Goal: Task Accomplishment & Management: Manage account settings

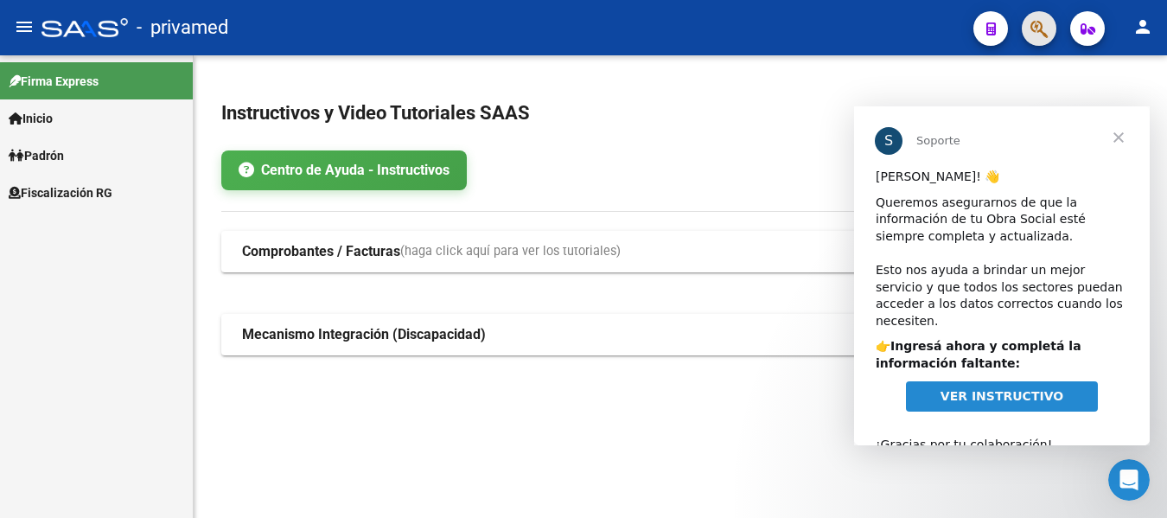
click at [1028, 36] on button "button" at bounding box center [1038, 28] width 35 height 35
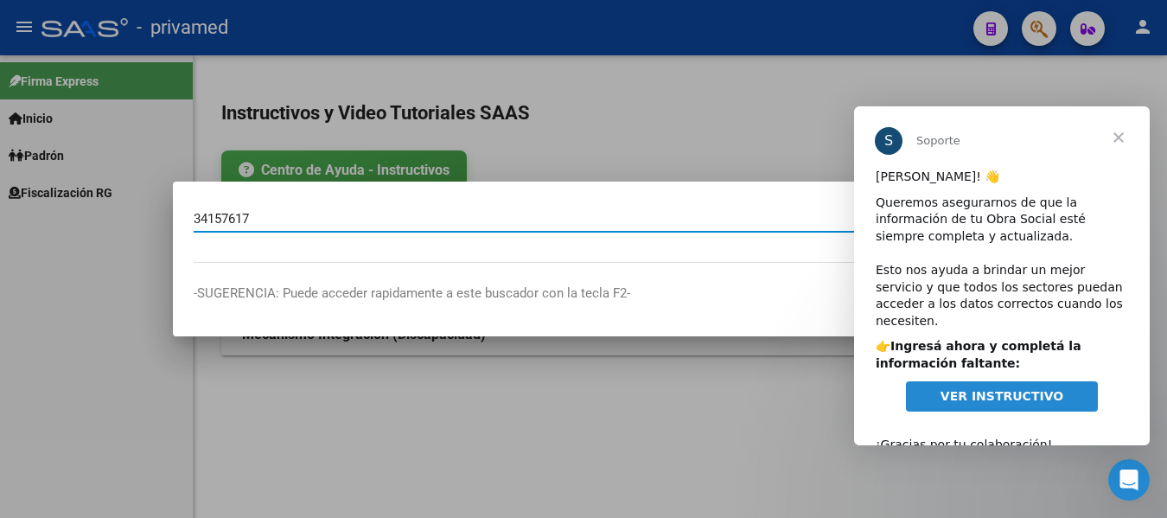
type input "34157617"
click at [1121, 136] on span "Cerrar" at bounding box center [1118, 137] width 62 height 62
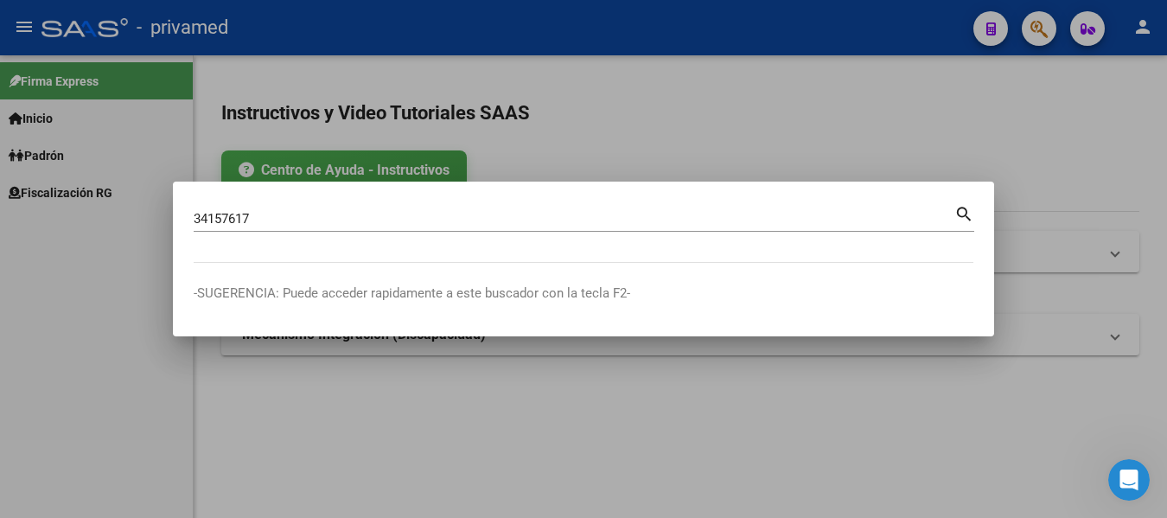
click at [492, 222] on input "34157617" at bounding box center [574, 219] width 760 height 16
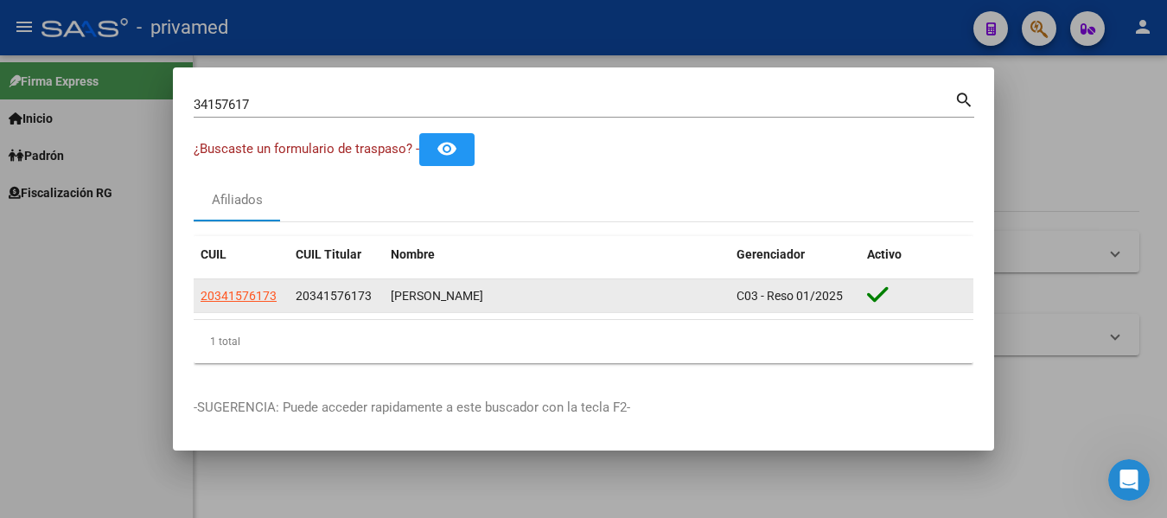
click at [278, 292] on div "20341576173" at bounding box center [240, 296] width 81 height 20
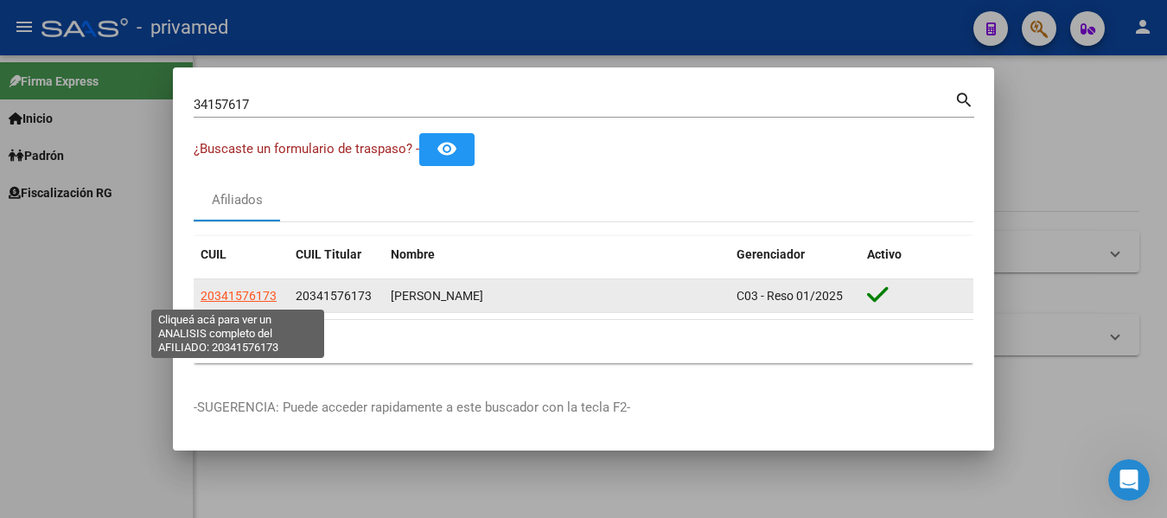
click at [260, 294] on span "20341576173" at bounding box center [238, 296] width 76 height 14
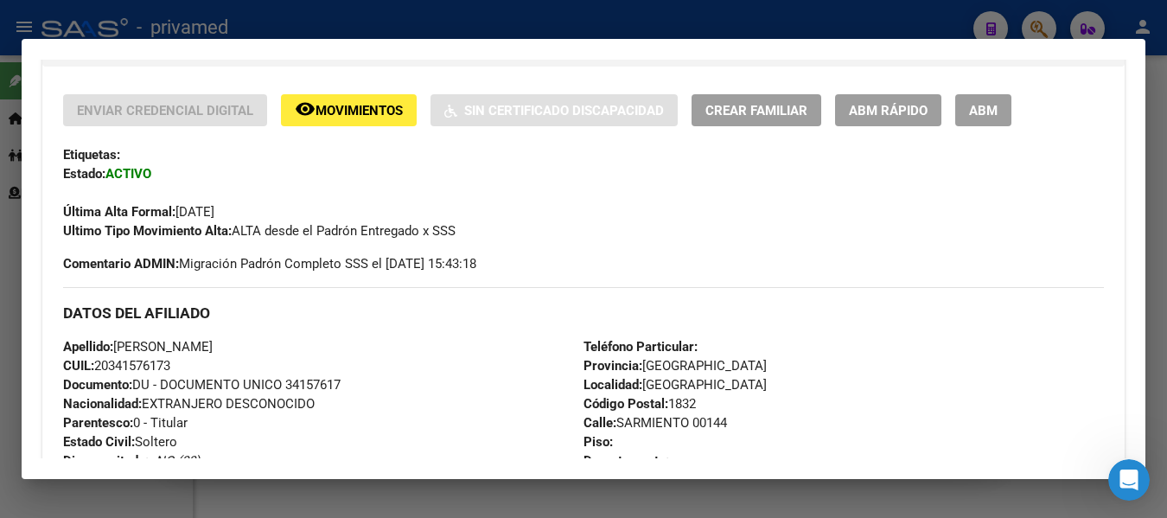
scroll to position [259, 0]
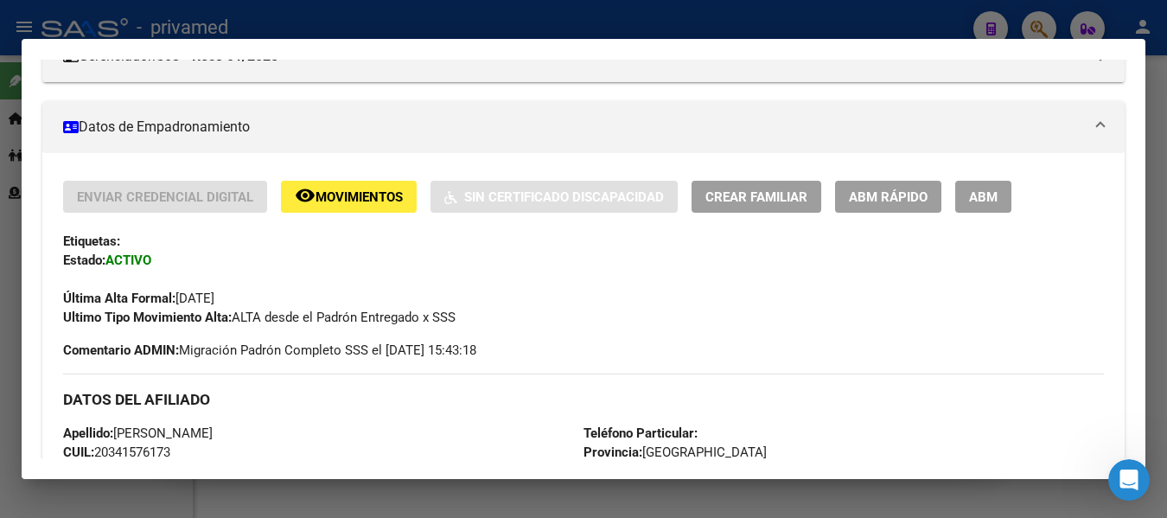
click at [870, 202] on span "ABM Rápido" at bounding box center [888, 197] width 79 height 16
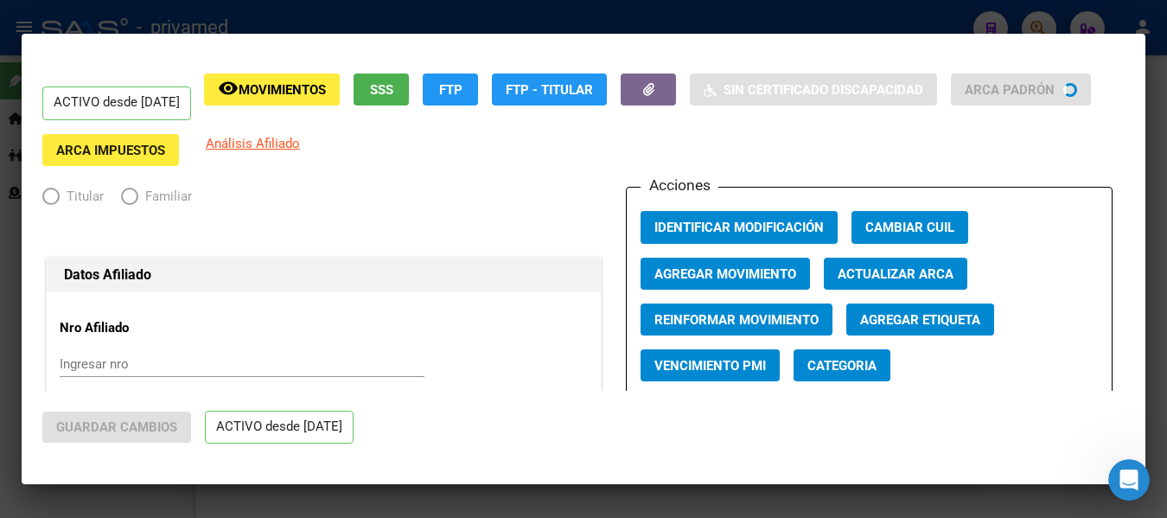
radio input "true"
type input "30-70373824-5"
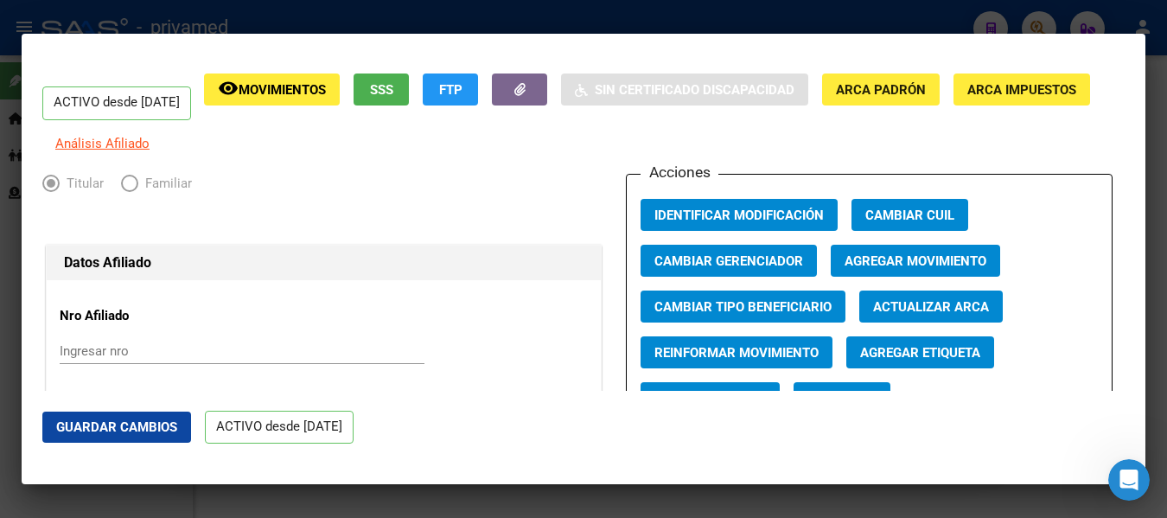
scroll to position [86, 0]
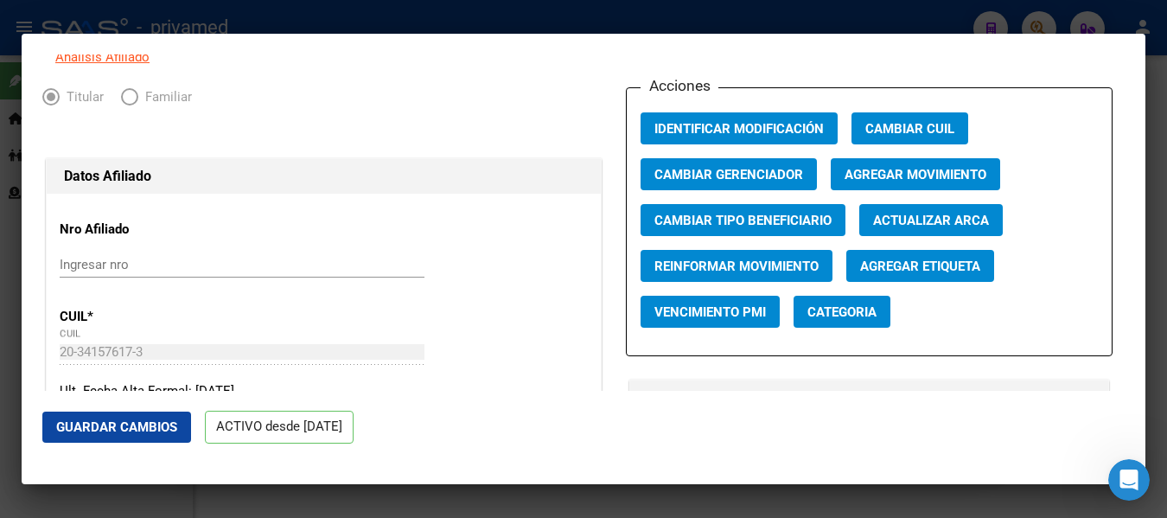
click at [881, 179] on span "Agregar Movimiento" at bounding box center [915, 175] width 142 height 16
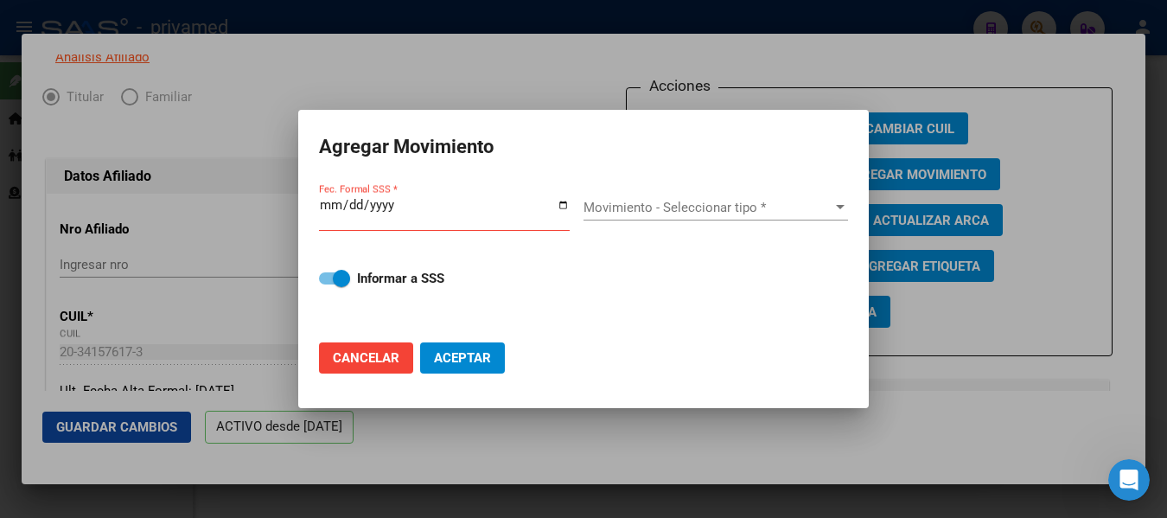
click at [562, 195] on div "Fec. Formal SSS *" at bounding box center [444, 212] width 251 height 37
click at [562, 198] on input "Fec. Formal SSS *" at bounding box center [444, 212] width 251 height 28
click at [561, 203] on input "Fec. Formal SSS *" at bounding box center [444, 212] width 251 height 28
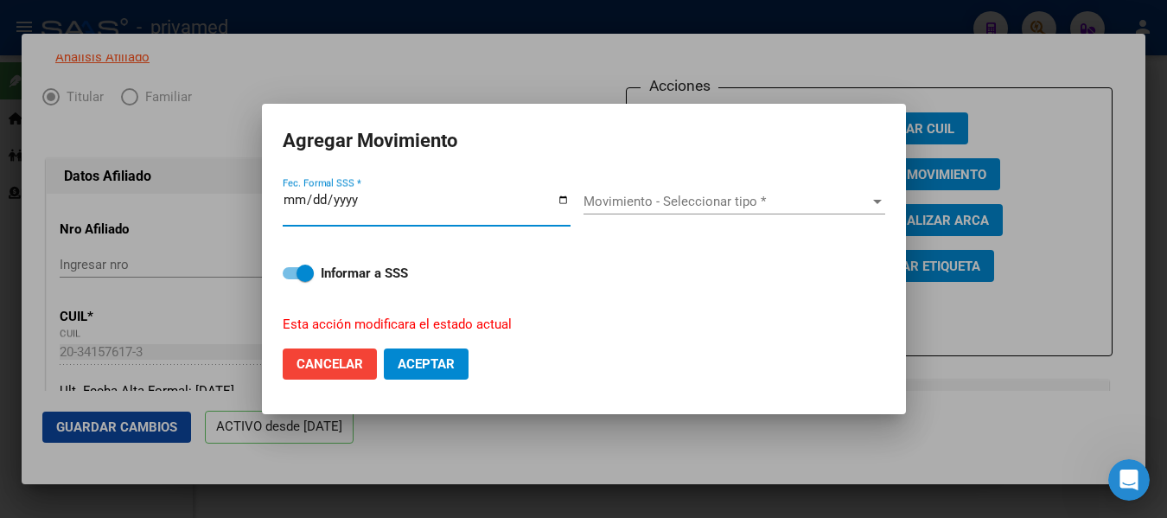
type input "[DATE]"
click at [665, 213] on div "Movimiento - Seleccionar tipo * Movimiento - Seleccionar tipo *" at bounding box center [734, 201] width 302 height 26
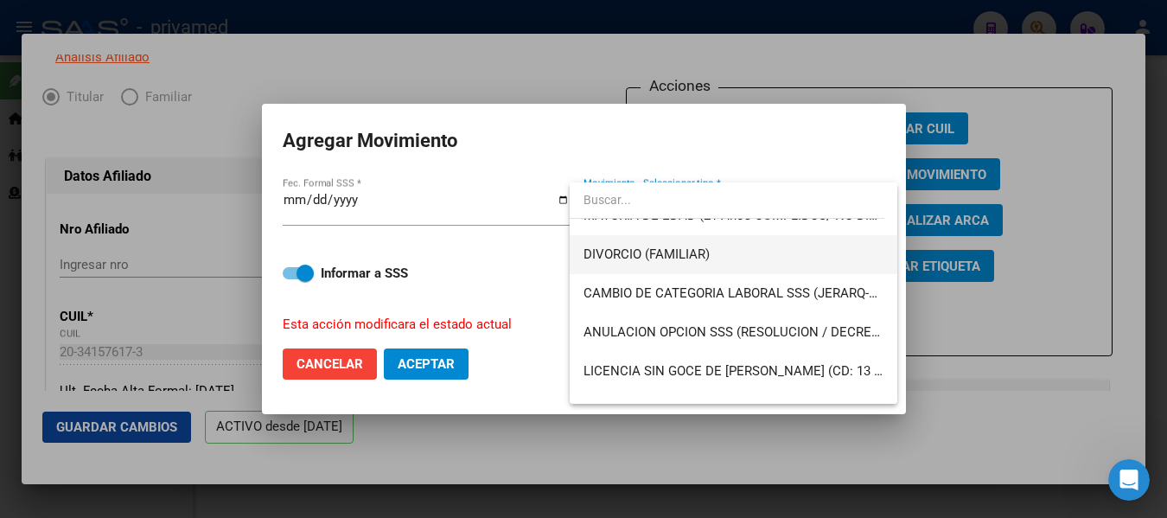
scroll to position [0, 0]
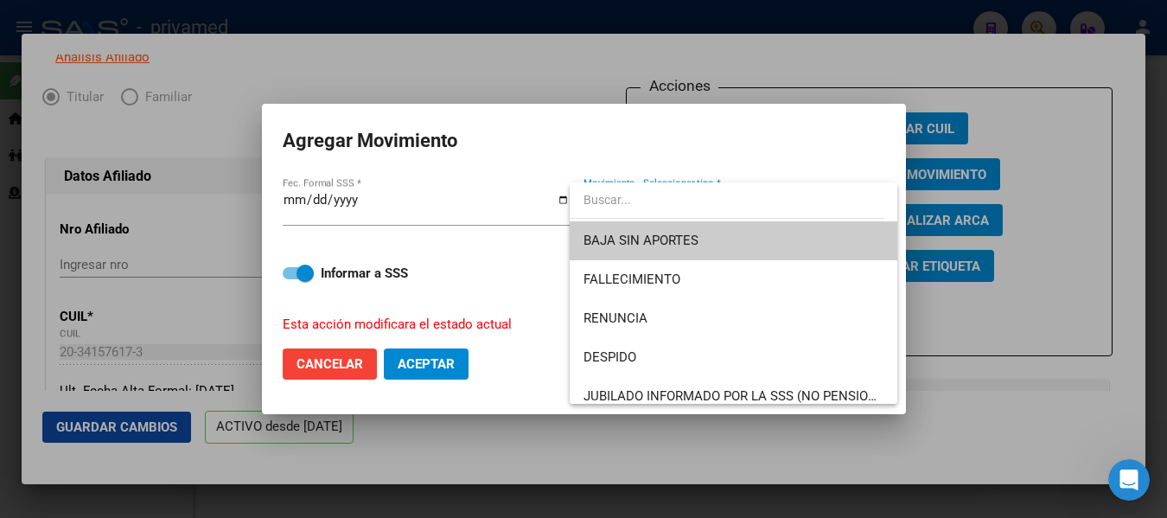
click at [711, 240] on span "BAJA SIN APORTES" at bounding box center [733, 240] width 300 height 39
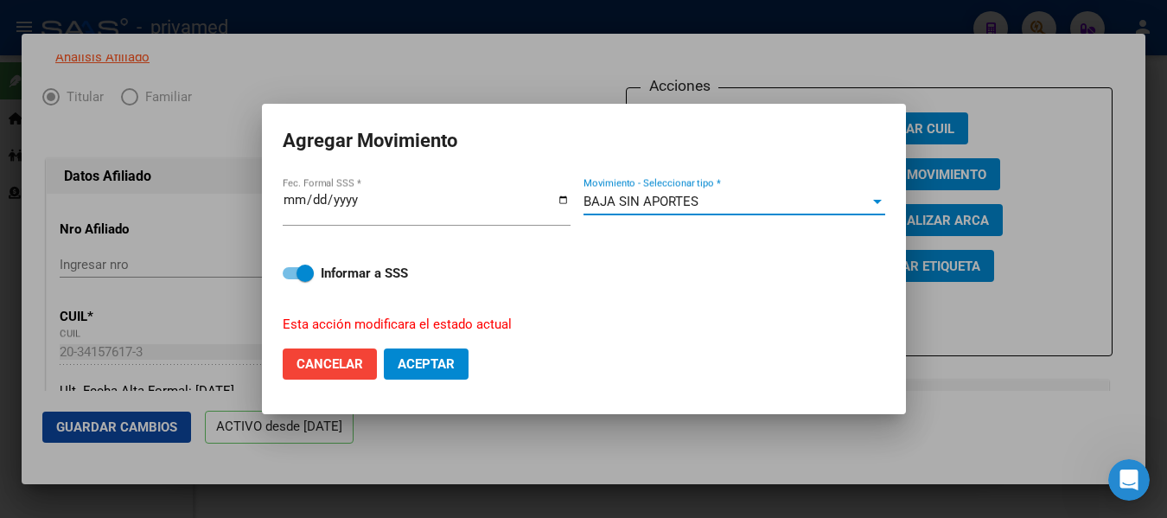
click at [436, 366] on span "Aceptar" at bounding box center [426, 364] width 57 height 16
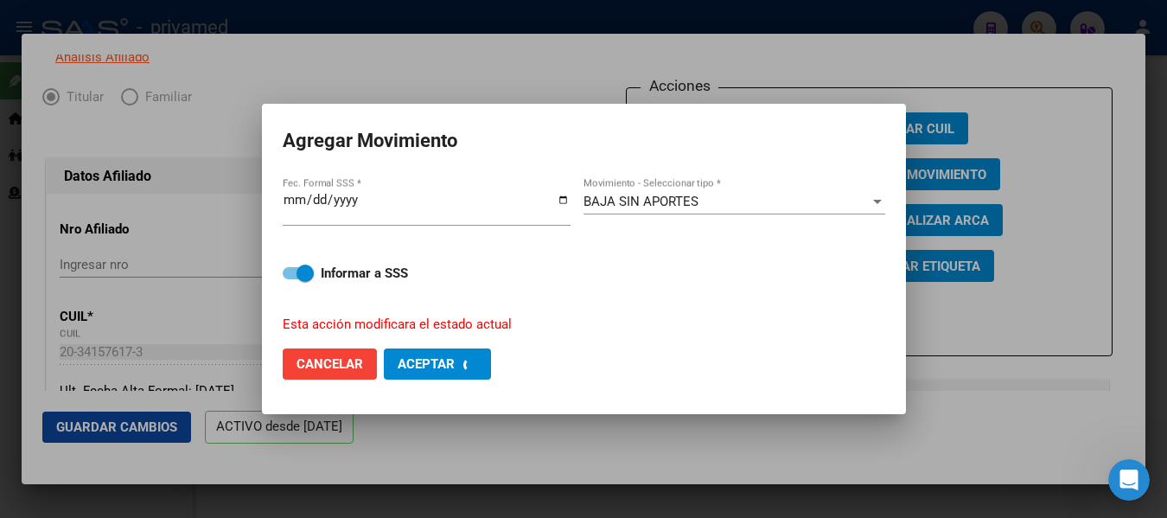
checkbox input "false"
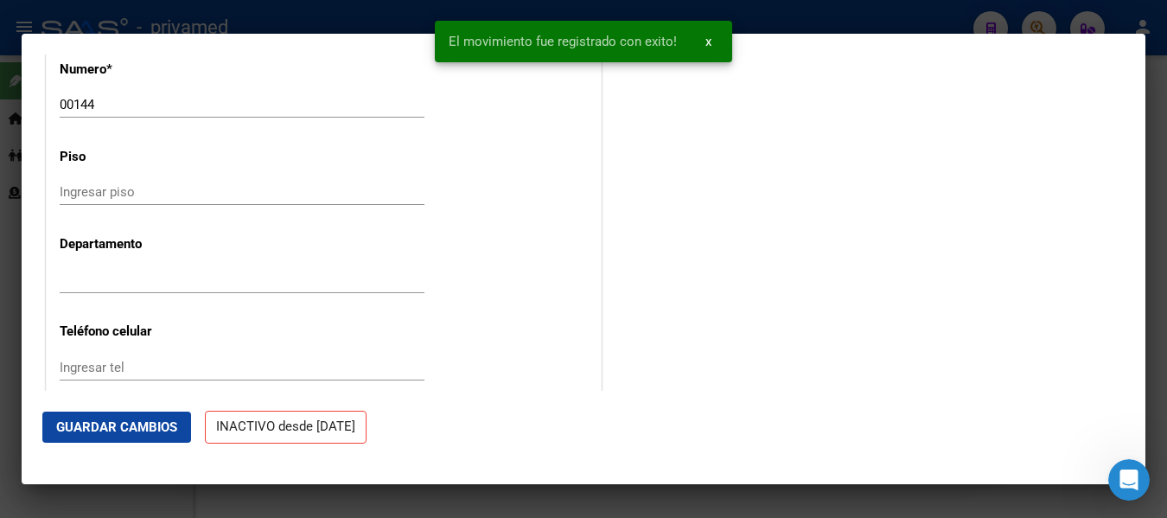
click at [131, 425] on span "Guardar Cambios" at bounding box center [116, 427] width 121 height 16
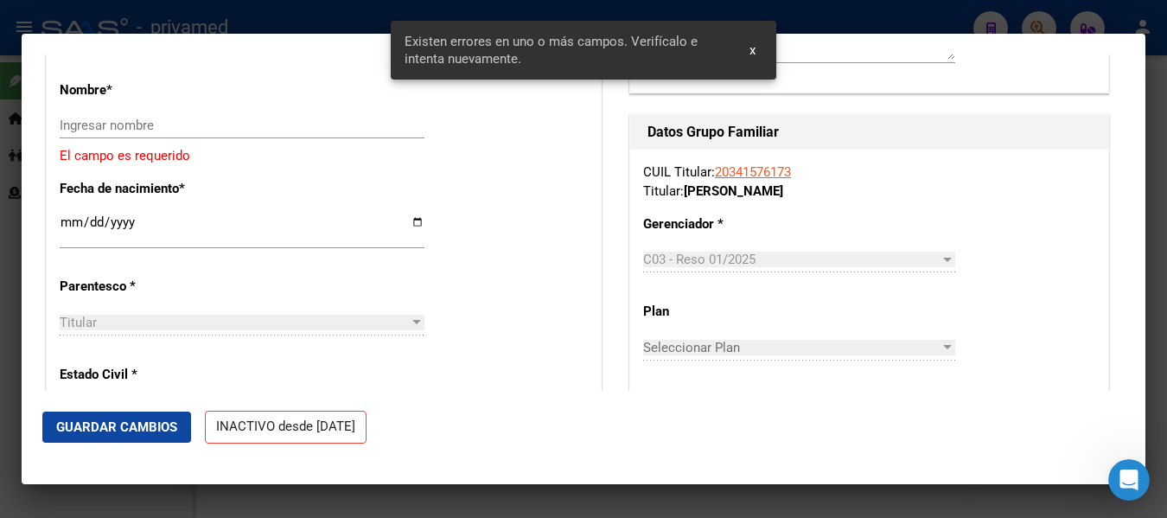
scroll to position [529, 0]
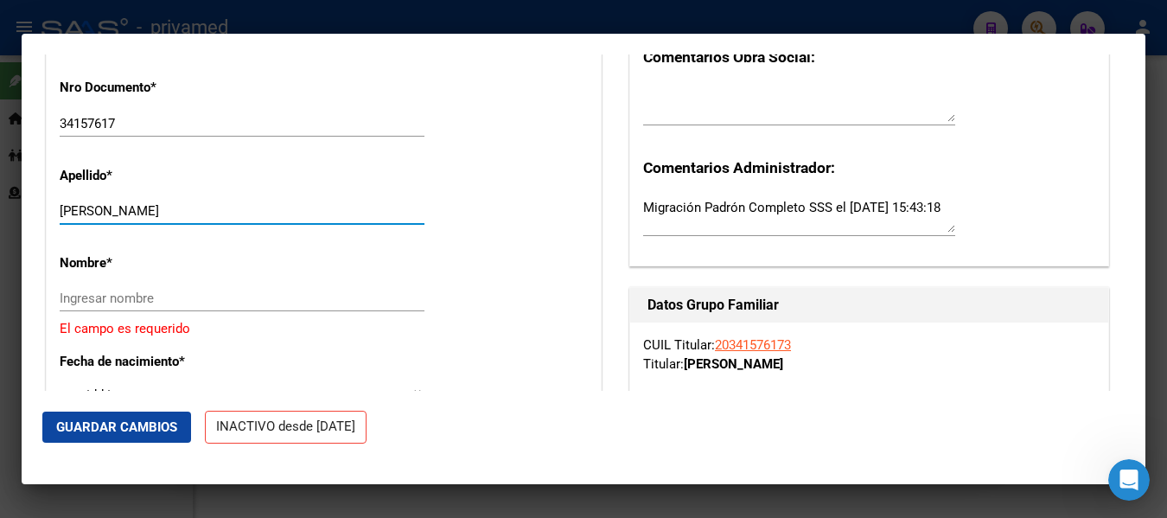
drag, startPoint x: 112, startPoint y: 225, endPoint x: 251, endPoint y: 222, distance: 138.3
click at [251, 219] on input "[PERSON_NAME]" at bounding box center [242, 211] width 365 height 16
type input "[PERSON_NAME]"
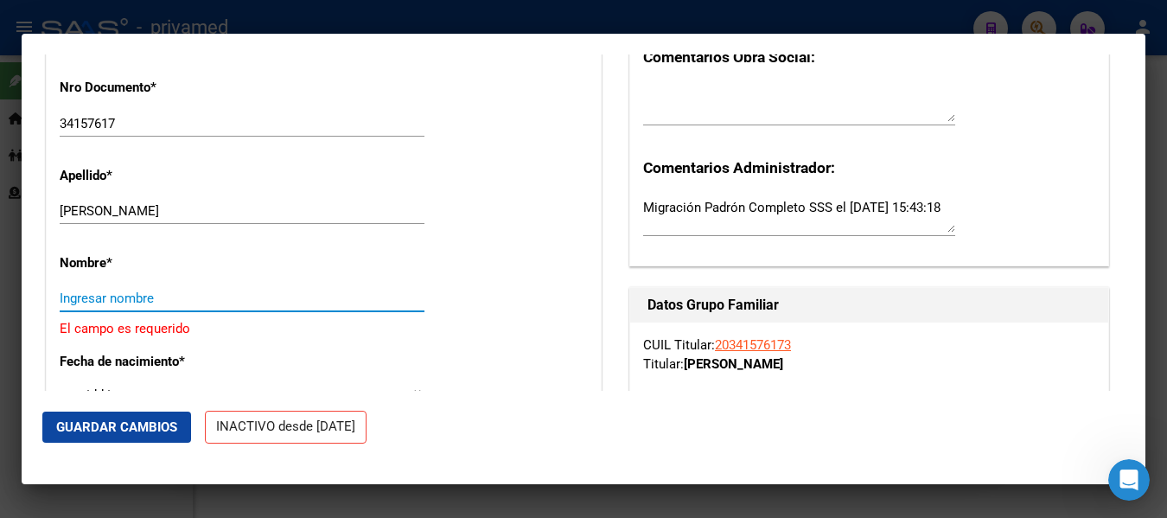
paste input "[PERSON_NAME]"
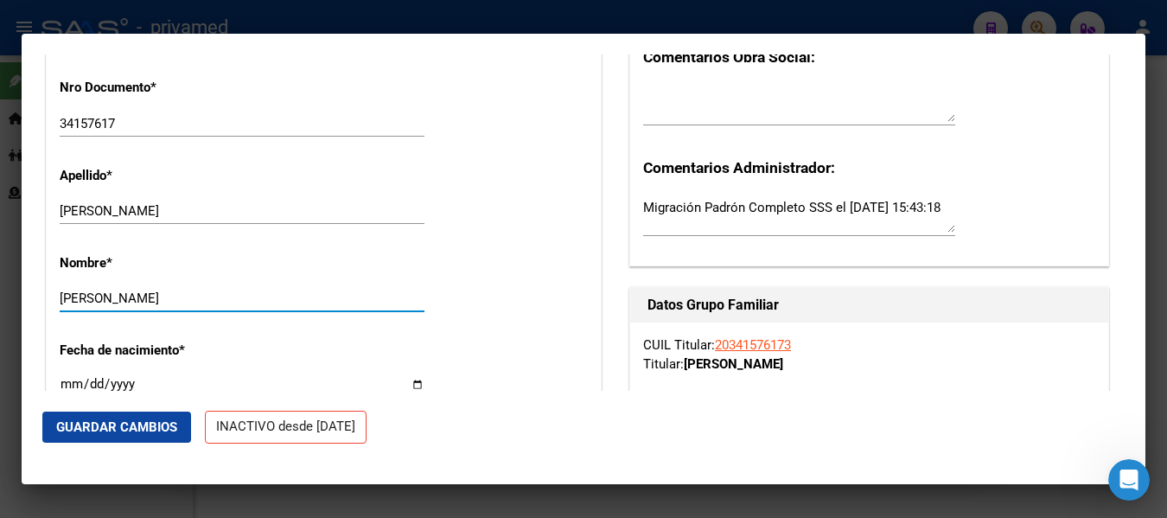
type input "[PERSON_NAME]"
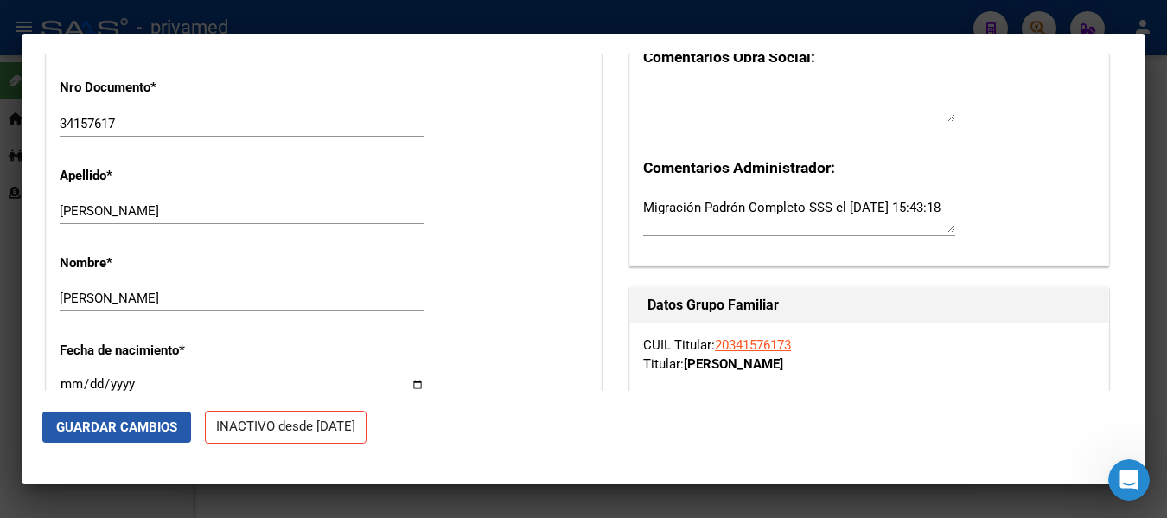
click at [123, 418] on button "Guardar Cambios" at bounding box center [116, 426] width 149 height 31
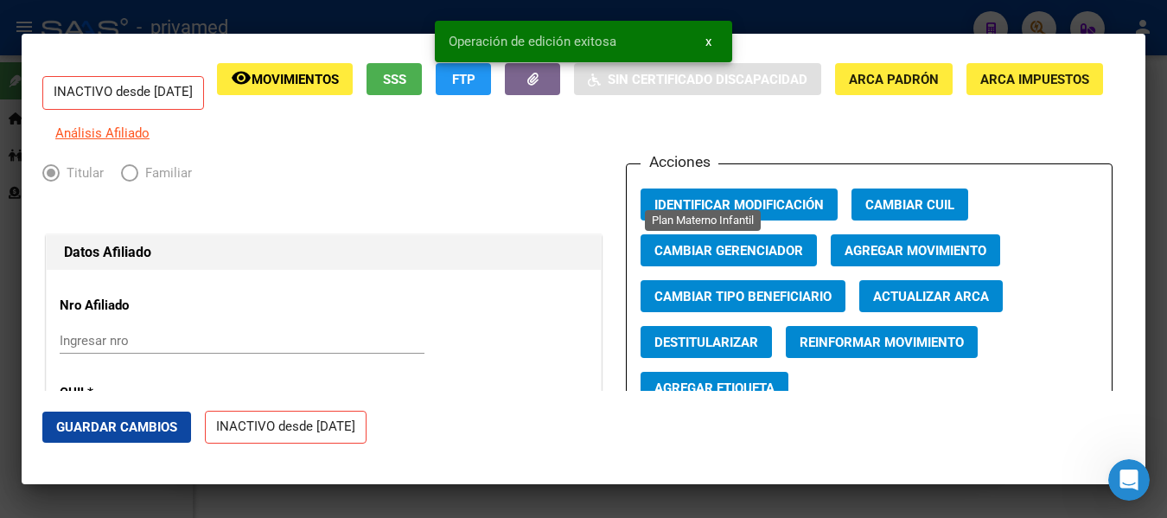
scroll to position [0, 0]
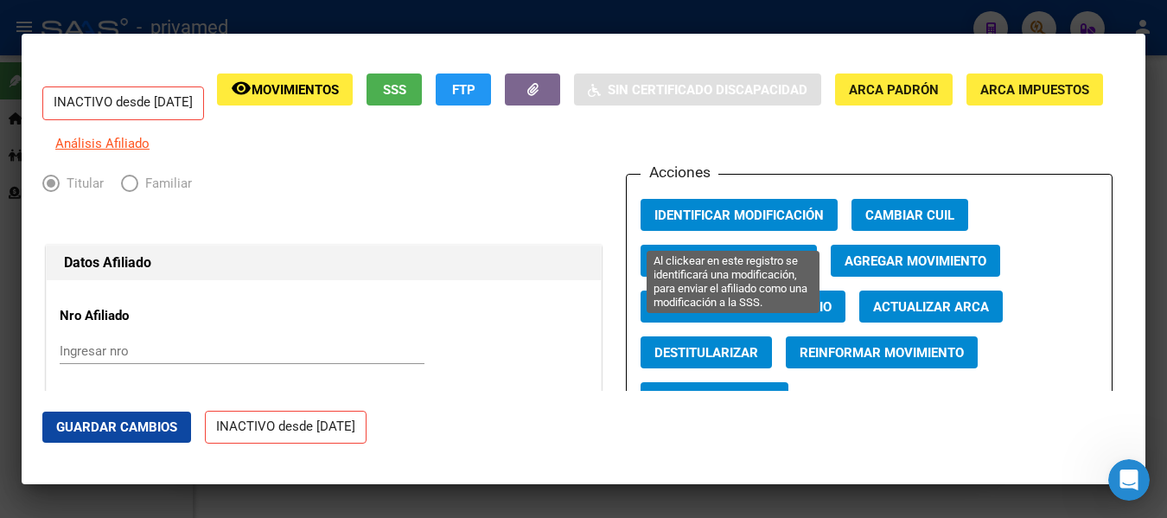
click at [709, 223] on span "Identificar Modificación" at bounding box center [738, 215] width 169 height 16
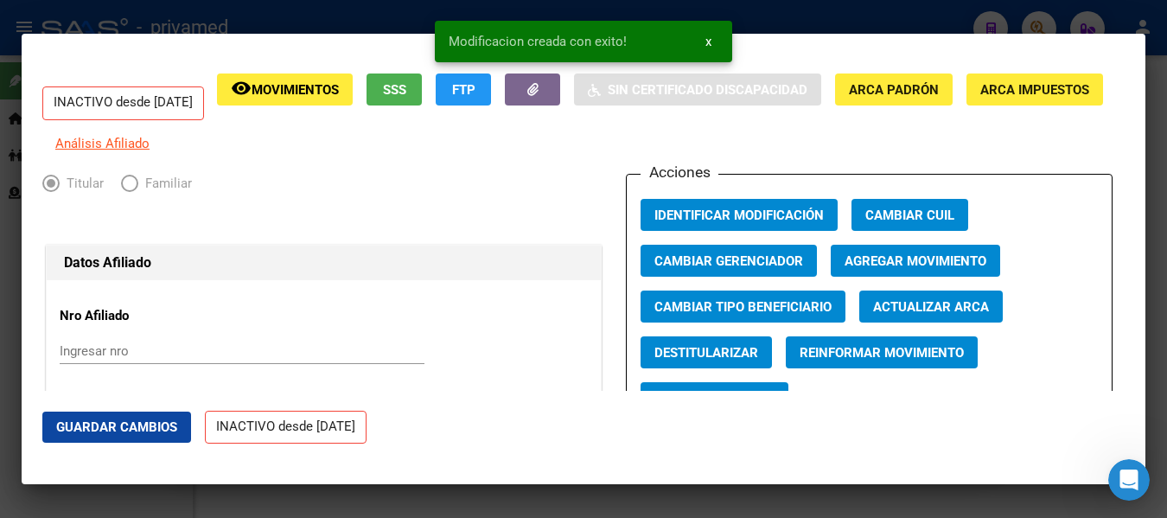
click at [1160, 113] on div at bounding box center [583, 259] width 1167 height 518
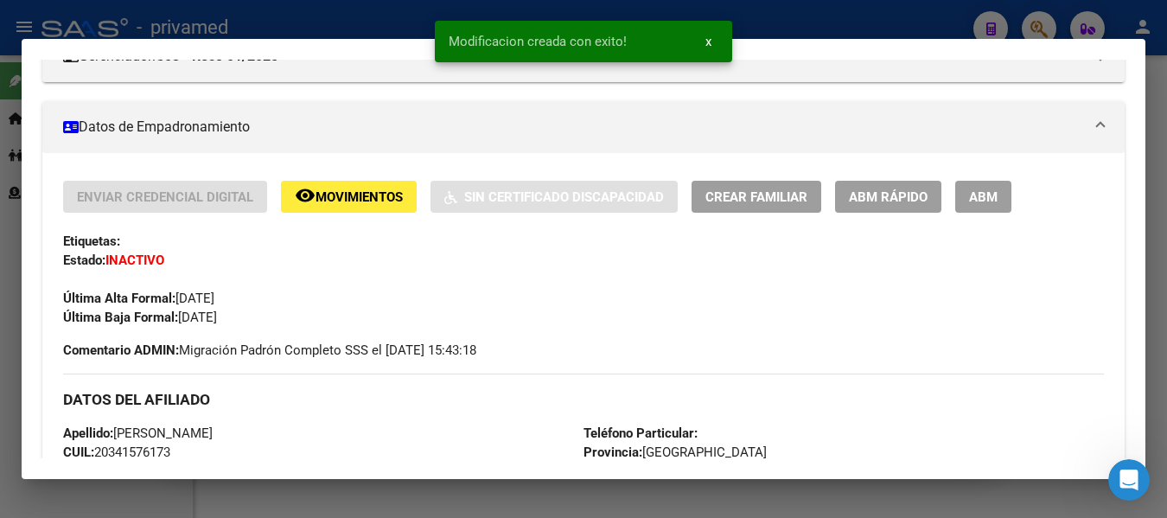
click at [1158, 113] on div at bounding box center [583, 259] width 1167 height 518
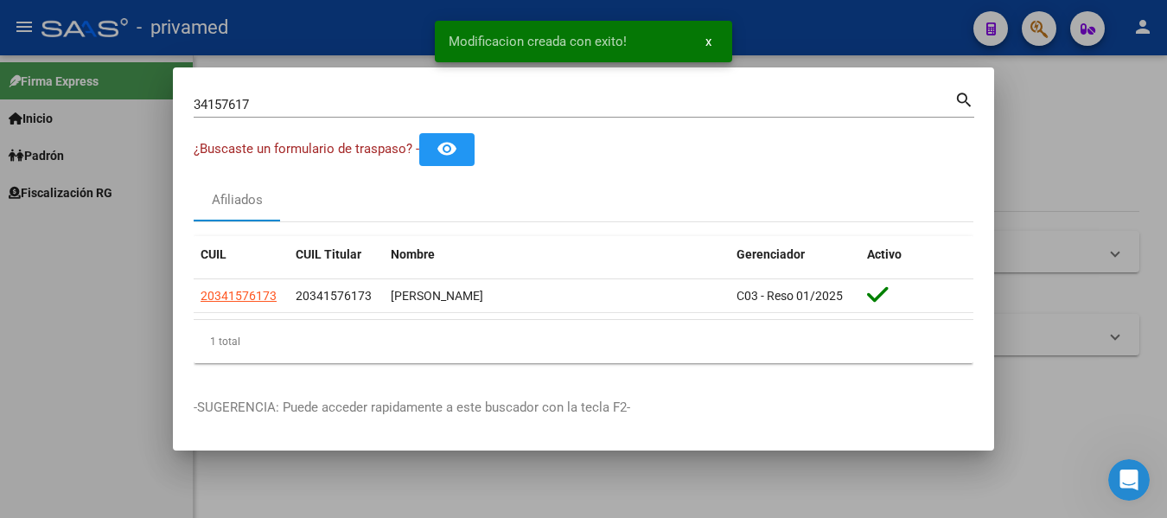
click at [1088, 143] on div at bounding box center [583, 259] width 1167 height 518
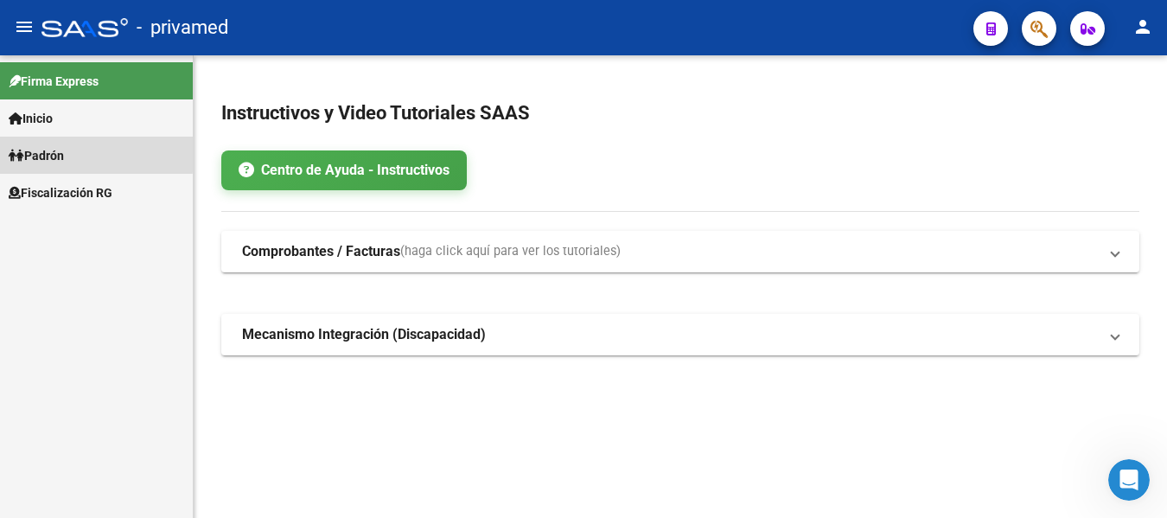
click at [33, 149] on span "Padrón" at bounding box center [36, 155] width 55 height 19
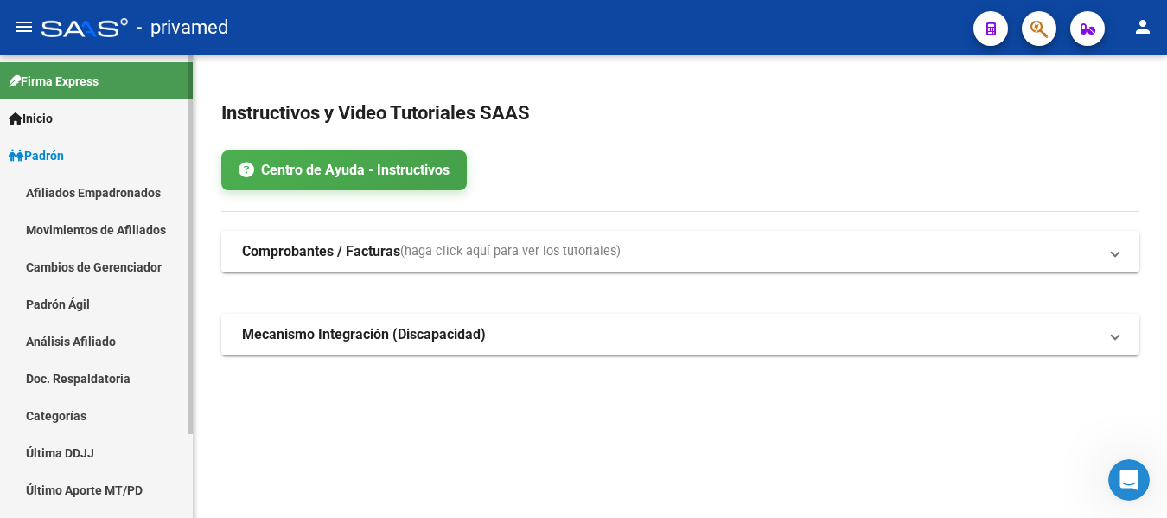
click at [63, 197] on link "Afiliados Empadronados" at bounding box center [96, 192] width 193 height 37
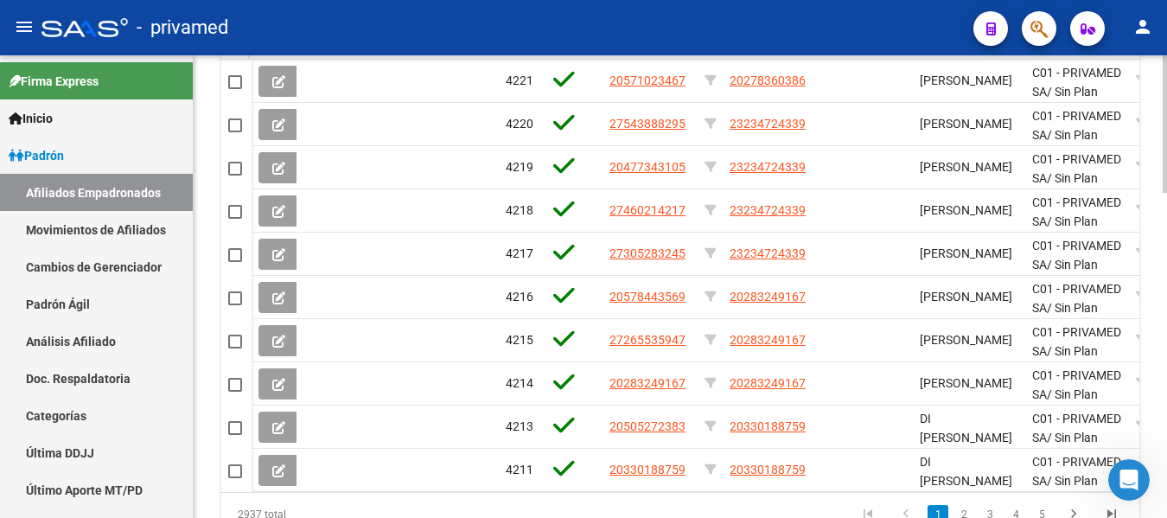
scroll to position [837, 0]
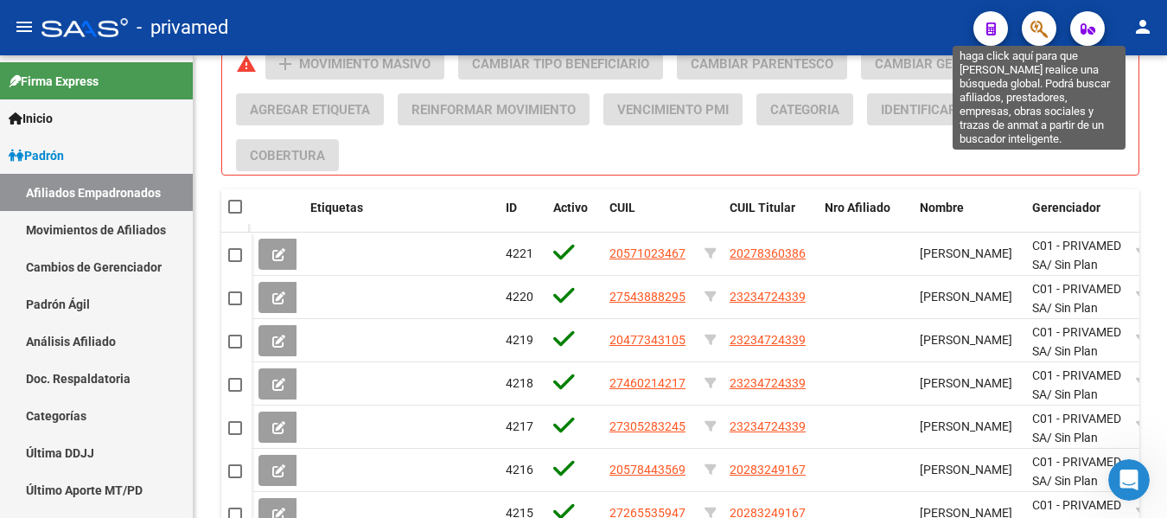
click at [1039, 27] on icon "button" at bounding box center [1038, 29] width 17 height 20
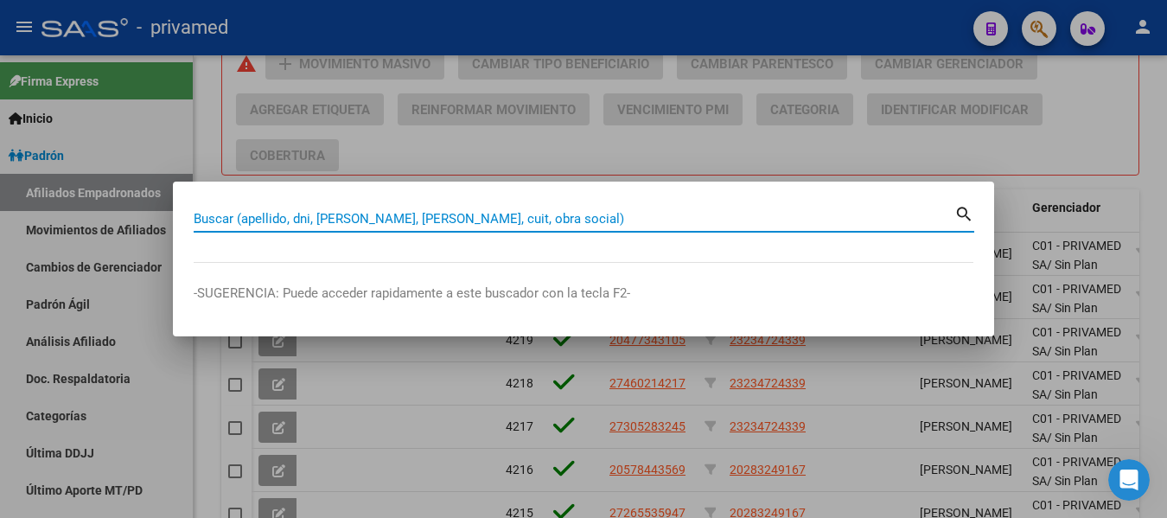
paste input "[PERSON_NAME]"
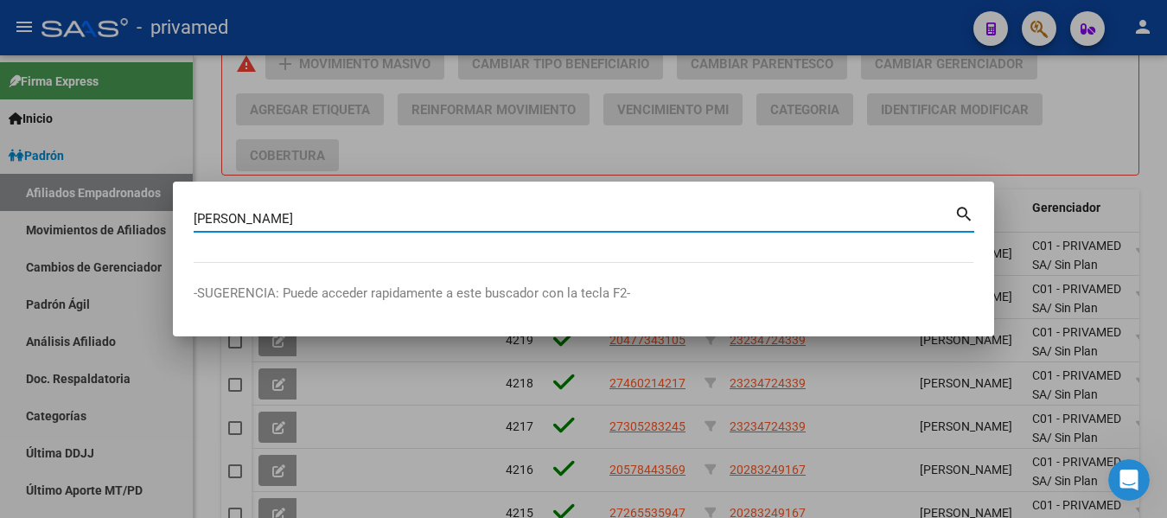
type input "[PERSON_NAME]"
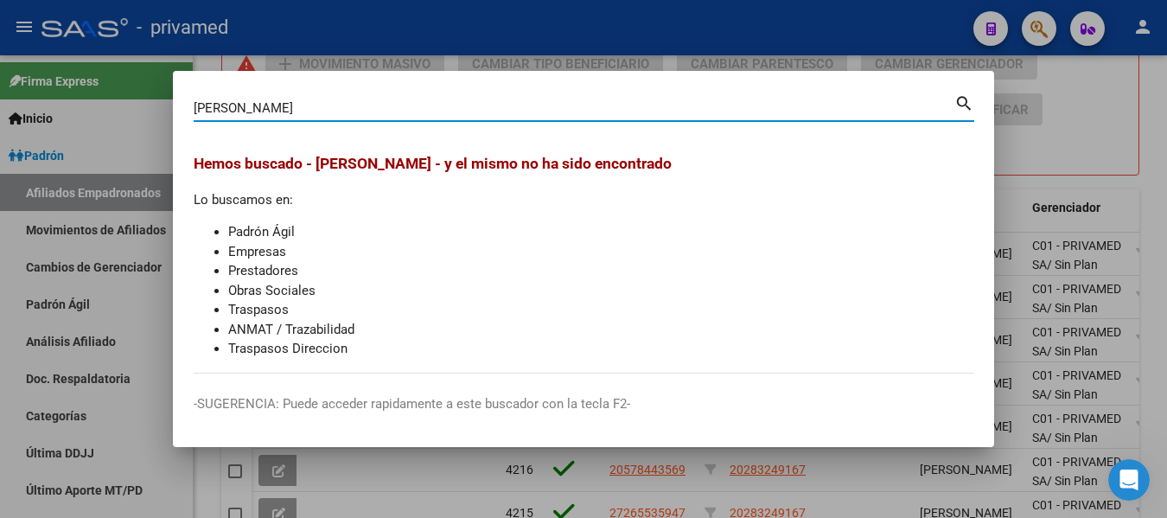
click at [1104, 126] on div at bounding box center [583, 259] width 1167 height 518
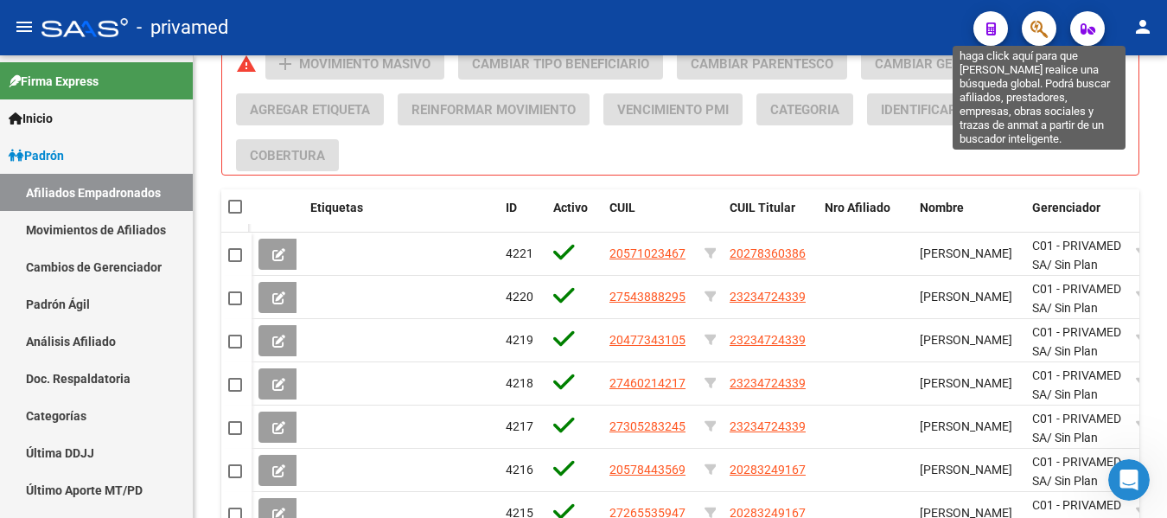
click at [1034, 28] on icon "button" at bounding box center [1038, 29] width 17 height 20
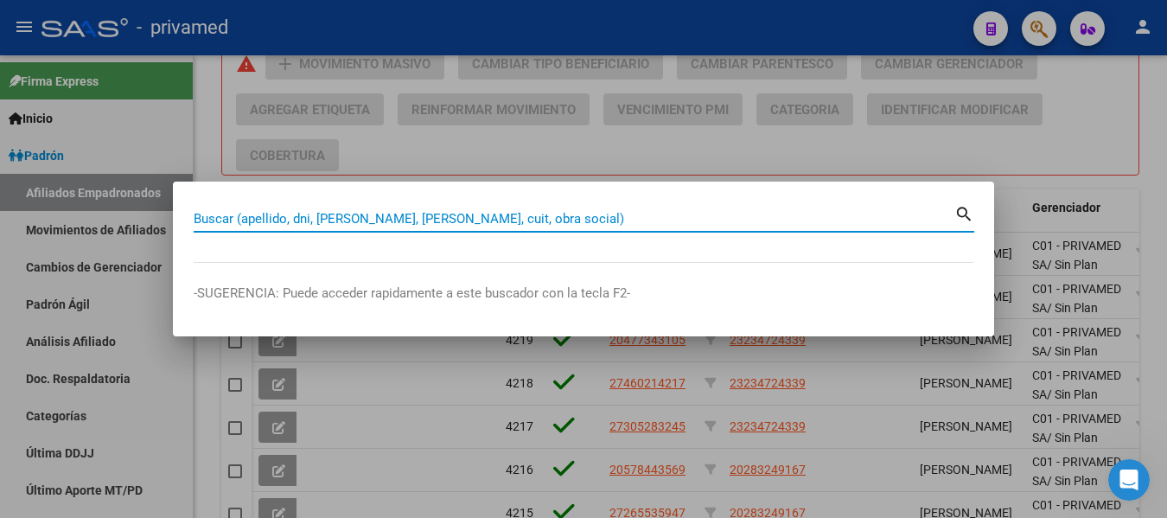
paste input "34157617"
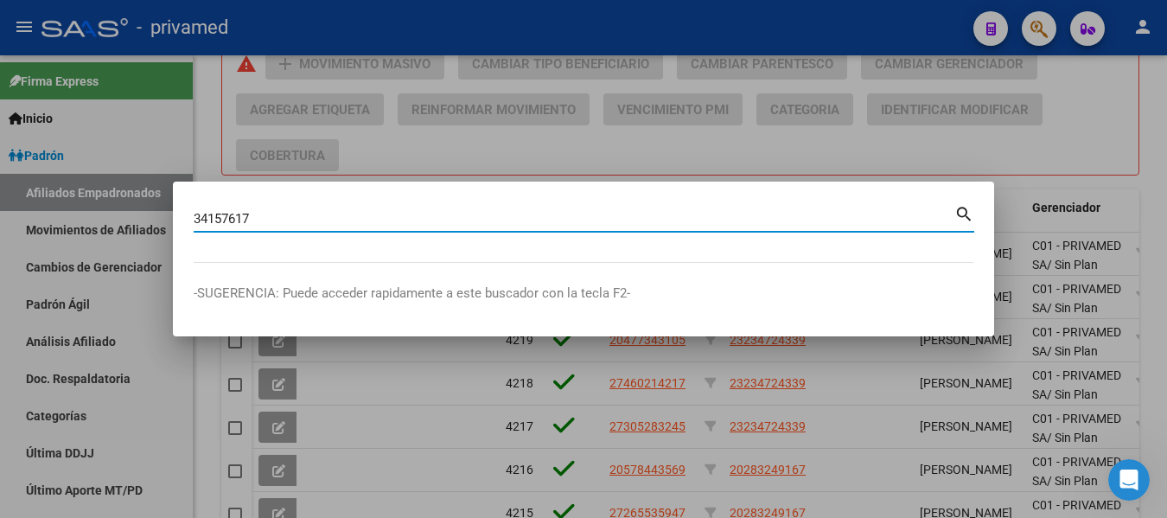
type input "34157617"
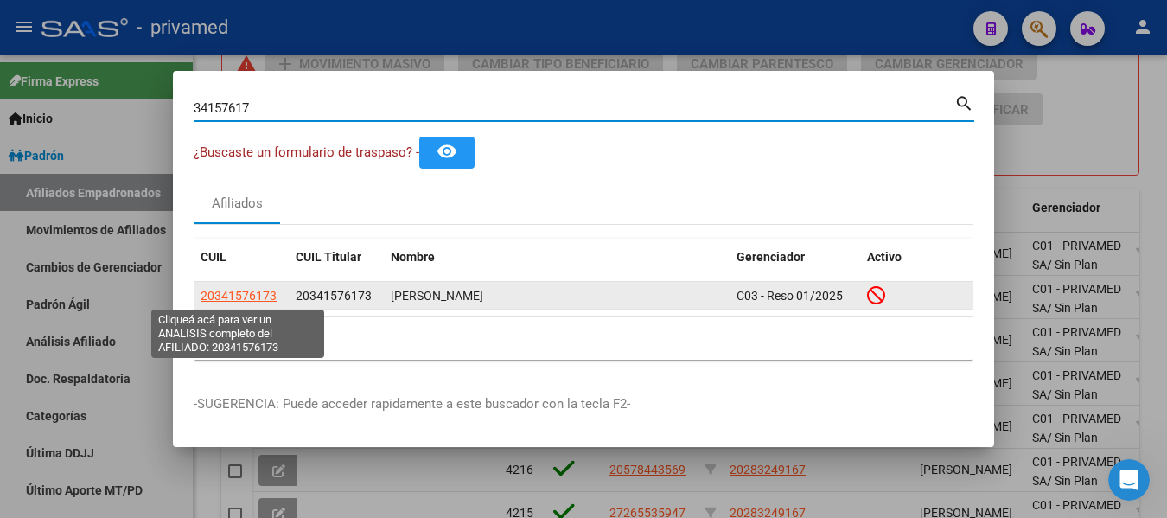
click at [258, 295] on span "20341576173" at bounding box center [238, 296] width 76 height 14
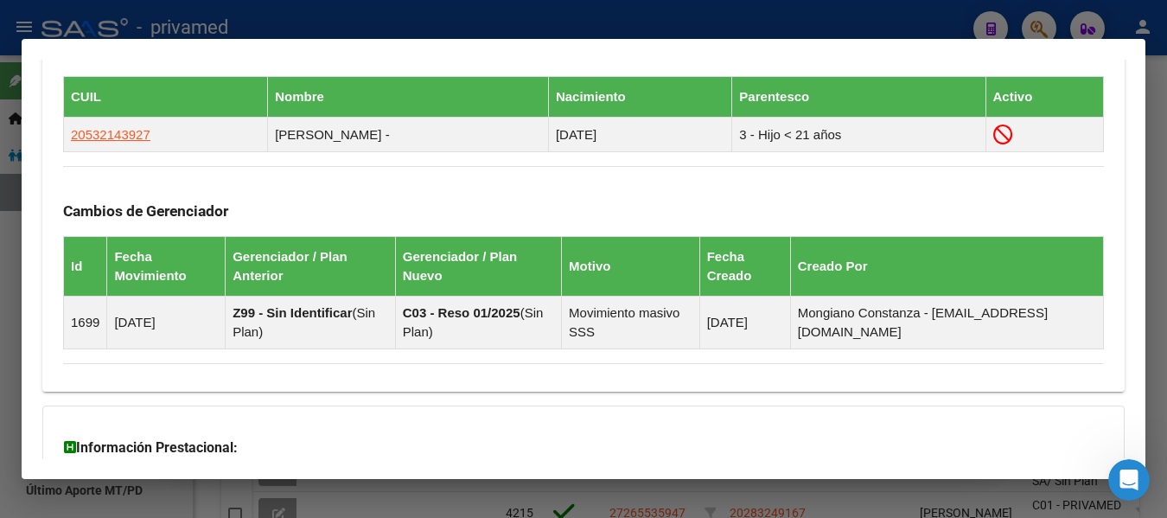
scroll to position [1111, 0]
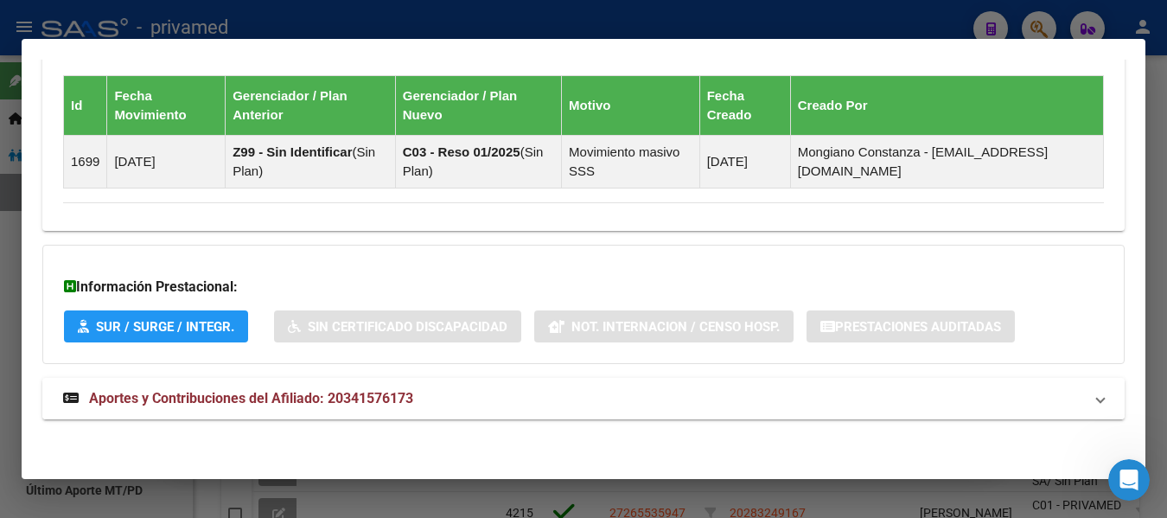
click at [237, 386] on mat-expansion-panel-header "Aportes y Contribuciones del Afiliado: 20341576173" at bounding box center [583, 398] width 1082 height 41
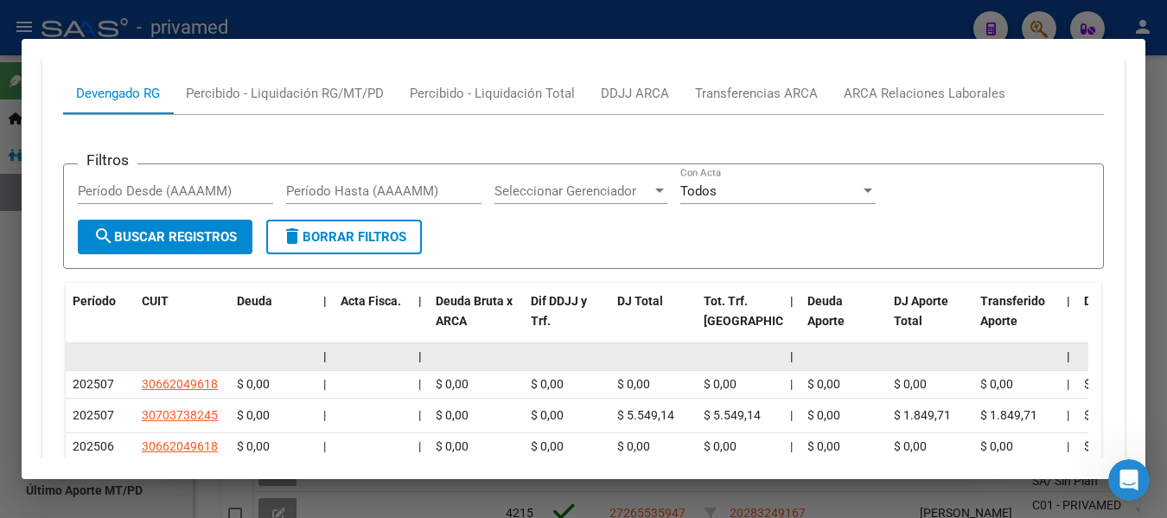
scroll to position [1731, 0]
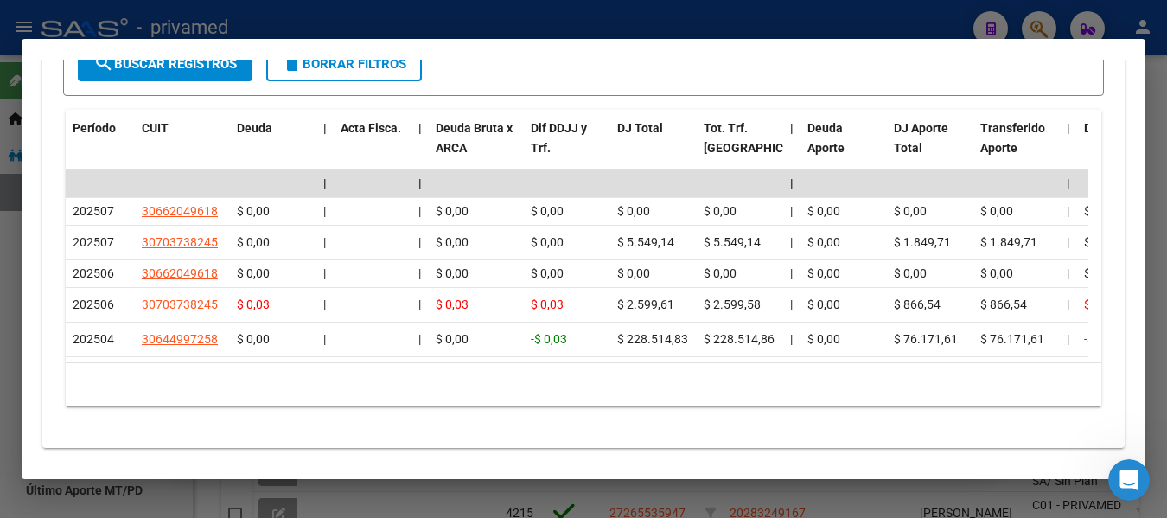
click at [1158, 120] on div at bounding box center [583, 259] width 1167 height 518
